Goal: Entertainment & Leisure: Consume media (video, audio)

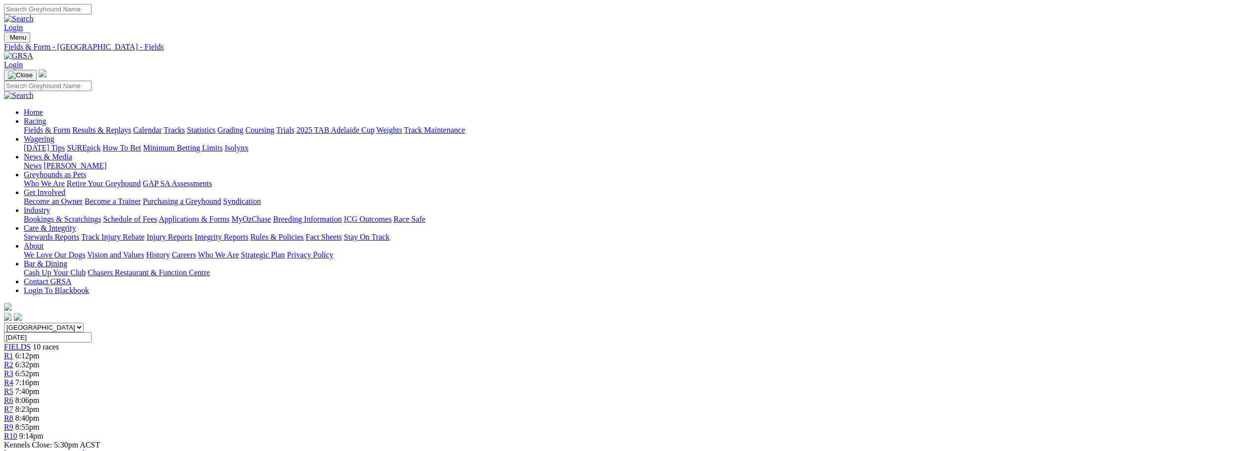
click at [131, 126] on link "Results & Replays" at bounding box center [101, 130] width 59 height 8
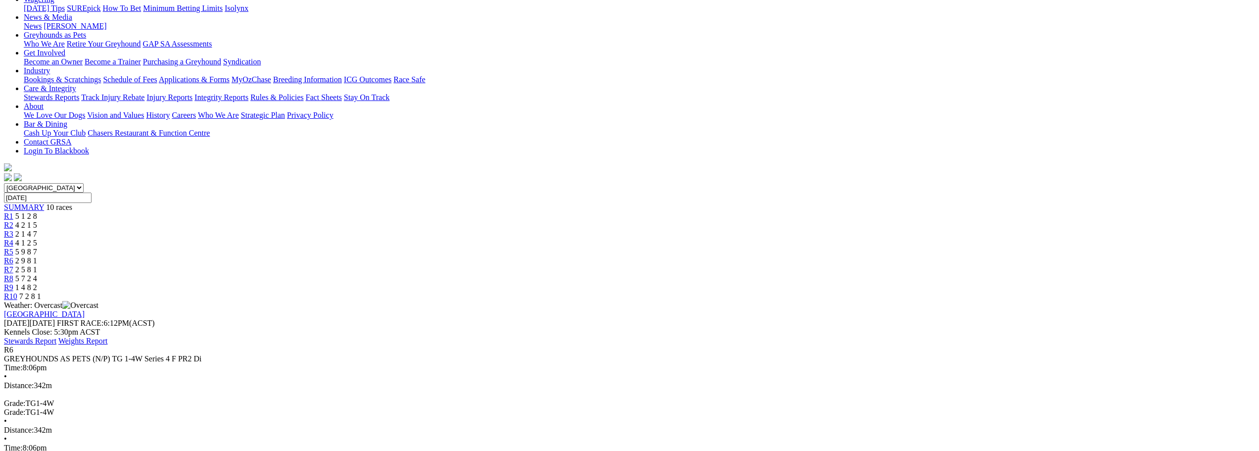
scroll to position [148, 0]
